Goal: Obtain resource: Download file/media

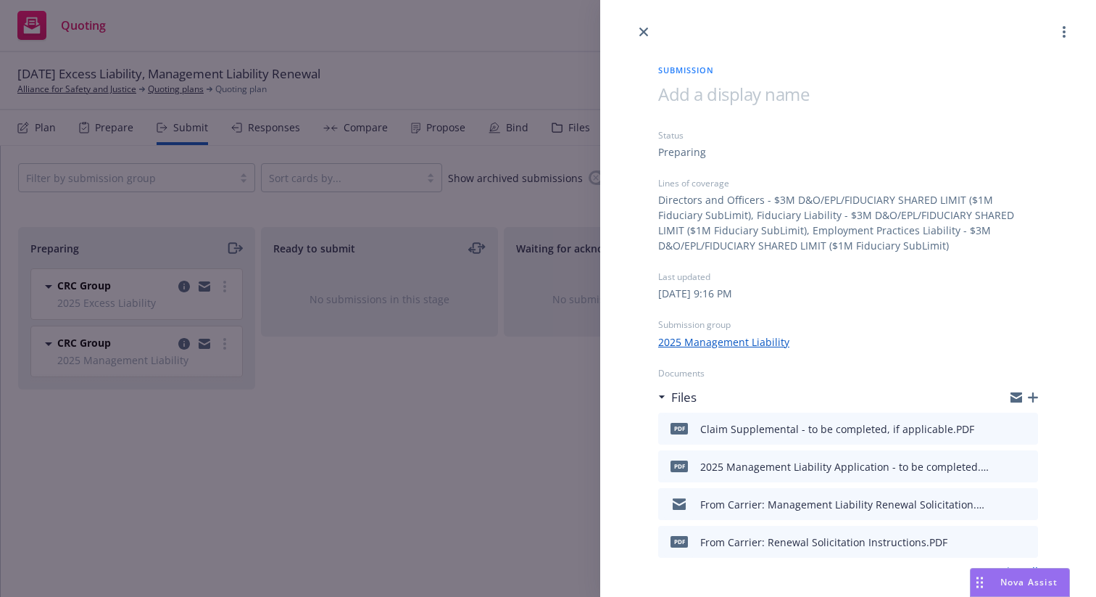
scroll to position [30, 0]
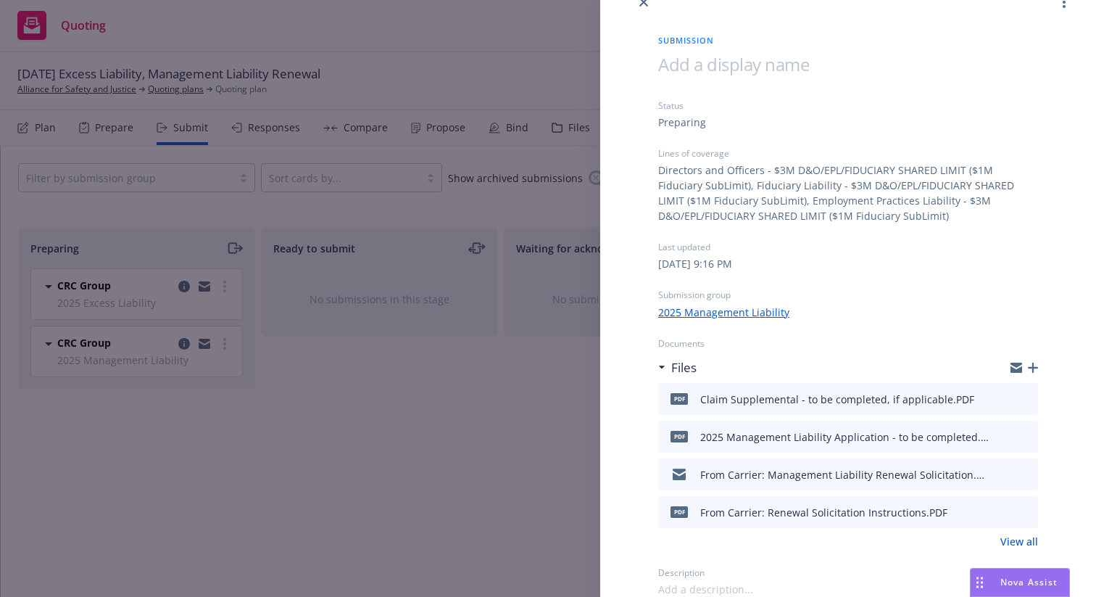
click at [1016, 537] on link "View all" at bounding box center [1019, 541] width 38 height 15
